Goal: Find contact information: Find contact information

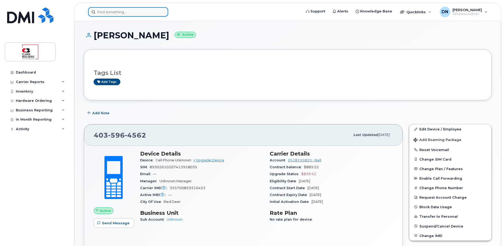
drag, startPoint x: 0, startPoint y: 0, endPoint x: 124, endPoint y: 15, distance: 125.3
click at [125, 14] on input at bounding box center [128, 12] width 80 height 10
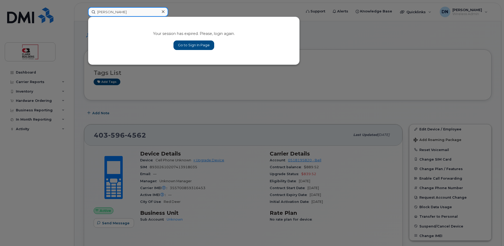
type input "[PERSON_NAME]"
drag, startPoint x: 187, startPoint y: 48, endPoint x: 191, endPoint y: 50, distance: 4.8
click at [187, 48] on link "Go to Sign In Page" at bounding box center [194, 45] width 41 height 10
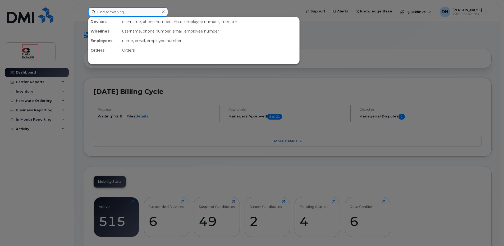
click at [110, 14] on input at bounding box center [128, 12] width 80 height 10
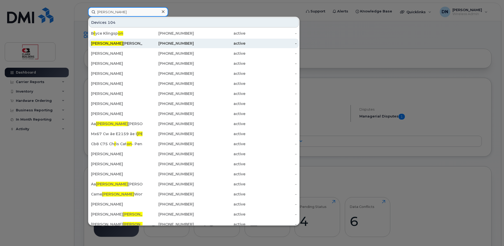
type input "[PERSON_NAME]"
click at [131, 47] on div "Ron Egan" at bounding box center [117, 44] width 52 height 10
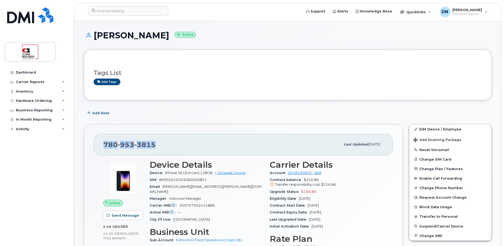
drag, startPoint x: 104, startPoint y: 145, endPoint x: 210, endPoint y: 145, distance: 105.3
click at [210, 145] on div "780 953 3815" at bounding box center [221, 144] width 237 height 11
copy span "780 953 3815"
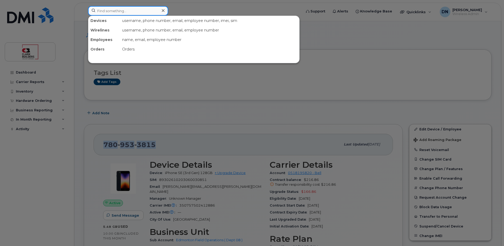
click at [116, 14] on input at bounding box center [128, 11] width 80 height 10
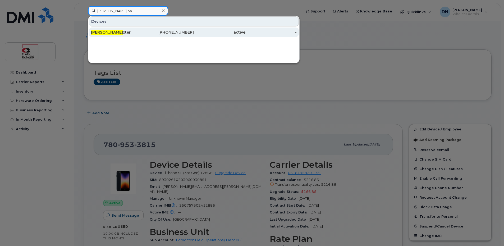
type input "dan ba"
click at [146, 34] on div "780-504-7924" at bounding box center [169, 32] width 52 height 5
